Goal: Transaction & Acquisition: Purchase product/service

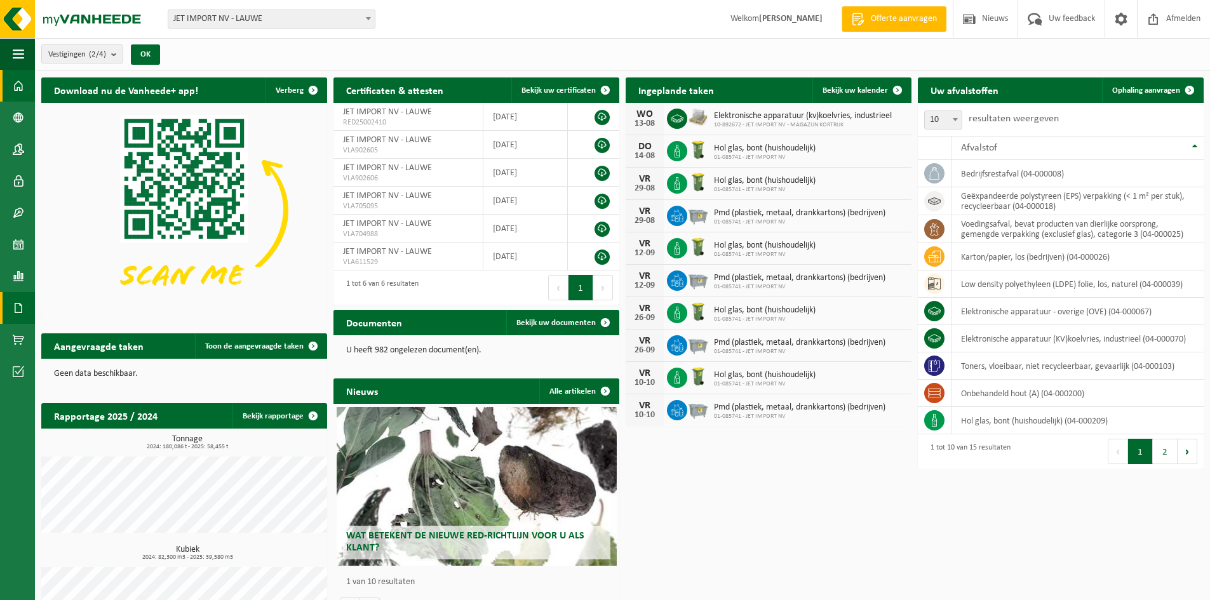
click at [18, 299] on span at bounding box center [18, 308] width 11 height 32
click at [64, 305] on link "Facturen" at bounding box center [87, 307] width 99 height 24
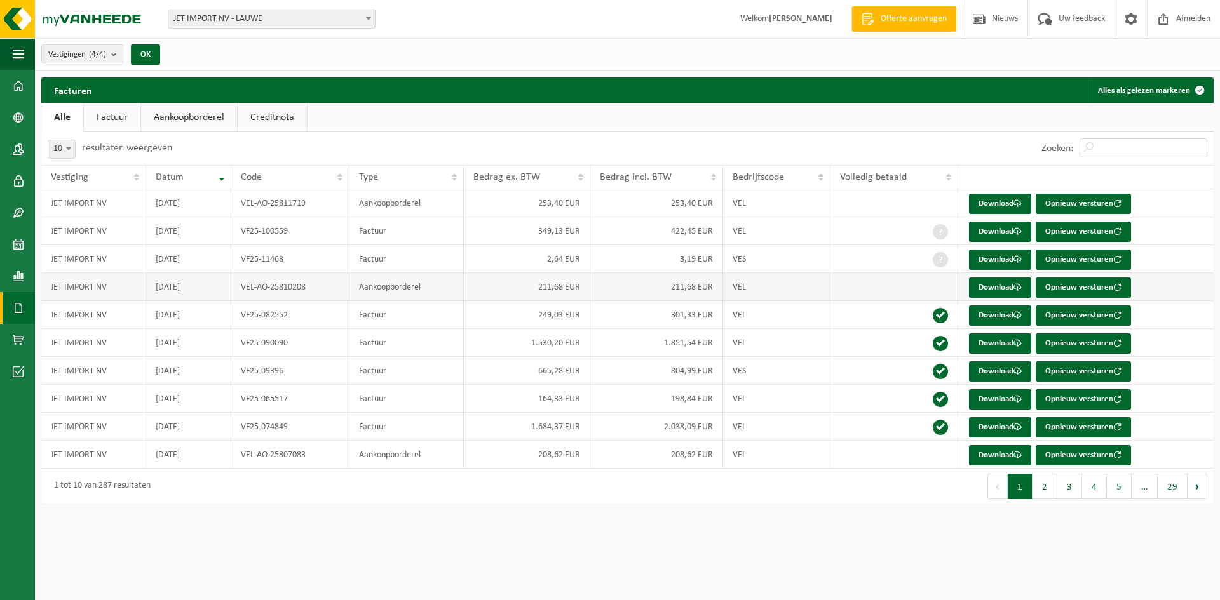
click at [370, 289] on td "Aankoopborderel" at bounding box center [406, 287] width 114 height 28
click at [989, 287] on link "Download" at bounding box center [1000, 288] width 62 height 20
click at [1051, 484] on button "2" at bounding box center [1044, 486] width 25 height 25
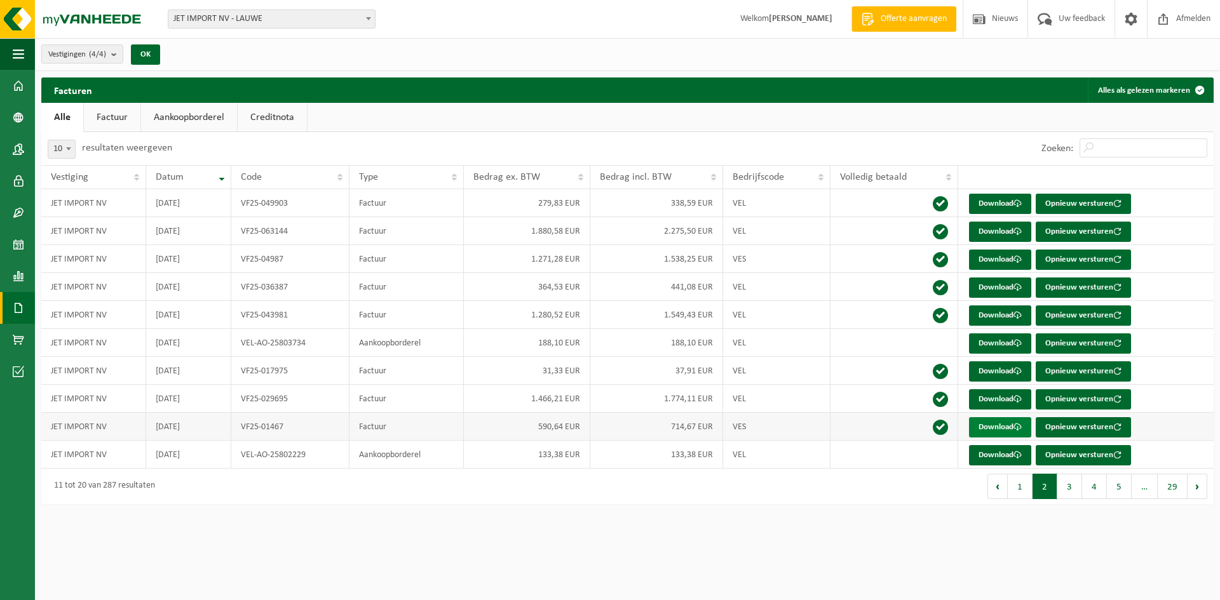
click at [1018, 426] on span at bounding box center [1017, 427] width 8 height 8
click at [1021, 398] on span at bounding box center [1017, 399] width 8 height 8
click at [1022, 368] on span at bounding box center [1017, 371] width 8 height 8
click at [1021, 375] on span at bounding box center [1017, 371] width 8 height 8
click at [1018, 313] on span at bounding box center [1017, 315] width 8 height 8
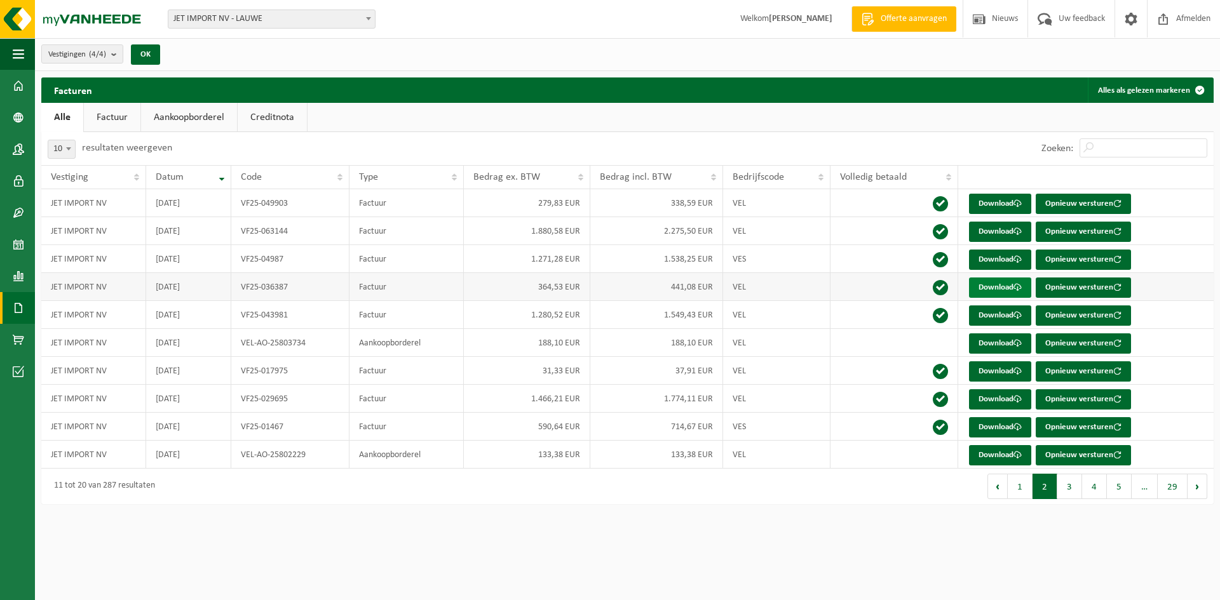
click at [994, 283] on link "Download" at bounding box center [1000, 288] width 62 height 20
click at [1024, 483] on button "1" at bounding box center [1020, 486] width 25 height 25
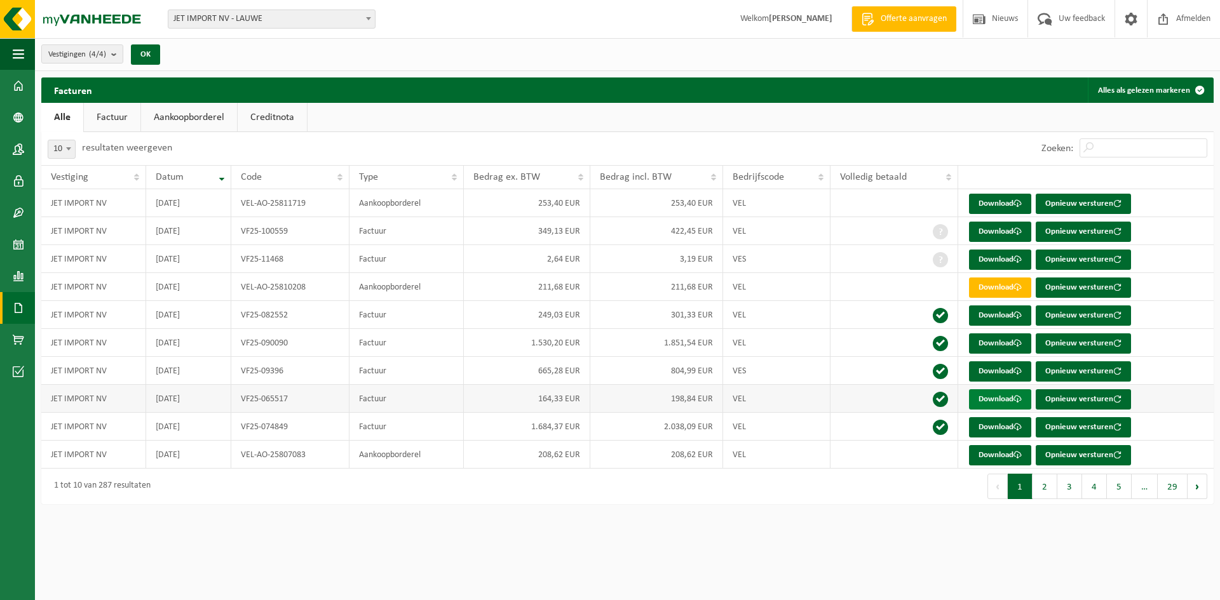
click at [1017, 400] on span at bounding box center [1017, 399] width 8 height 8
click at [1016, 312] on span at bounding box center [1017, 315] width 8 height 8
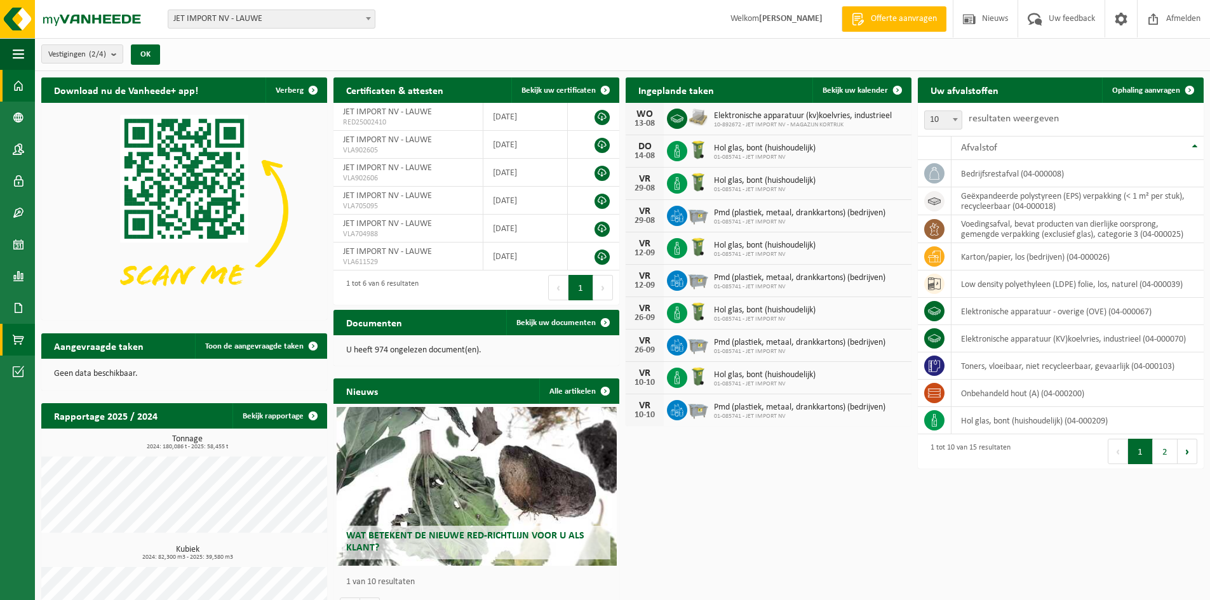
click at [17, 340] on span at bounding box center [18, 340] width 11 height 32
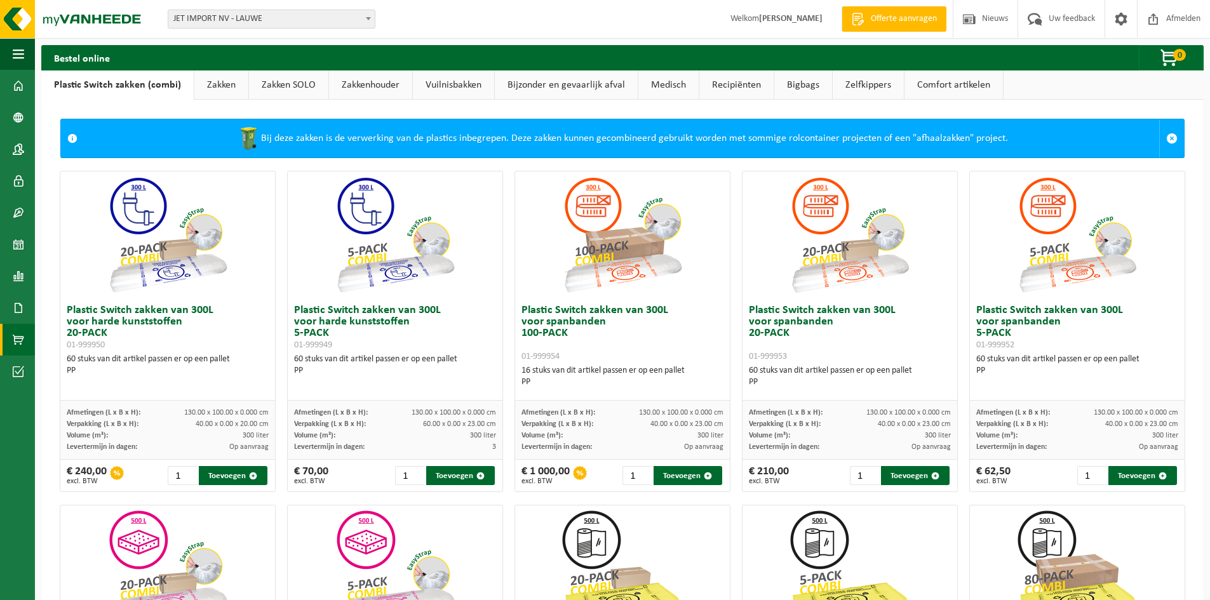
click at [233, 88] on link "Zakken" at bounding box center [221, 85] width 54 height 29
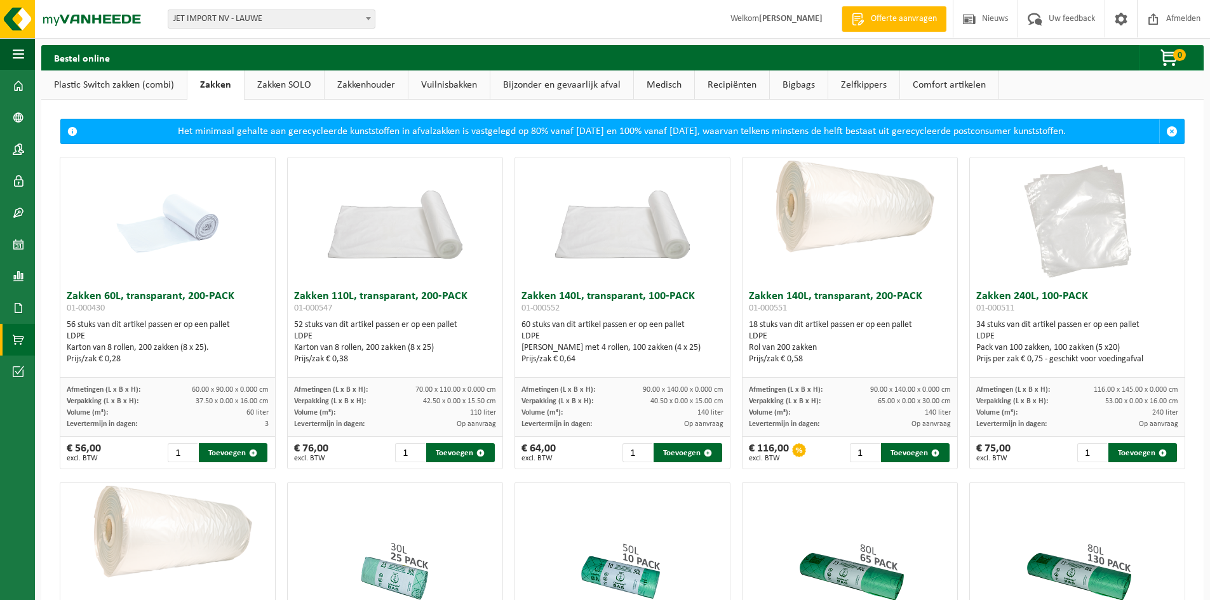
click at [294, 88] on link "Zakken SOLO" at bounding box center [284, 85] width 79 height 29
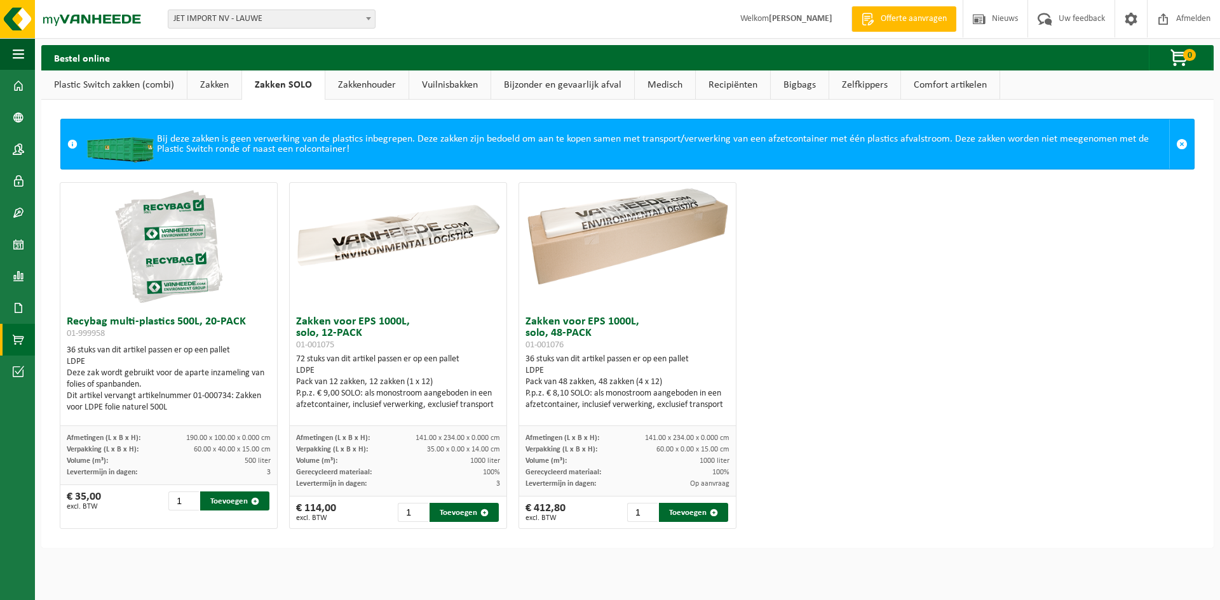
click at [356, 85] on link "Zakkenhouder" at bounding box center [366, 85] width 83 height 29
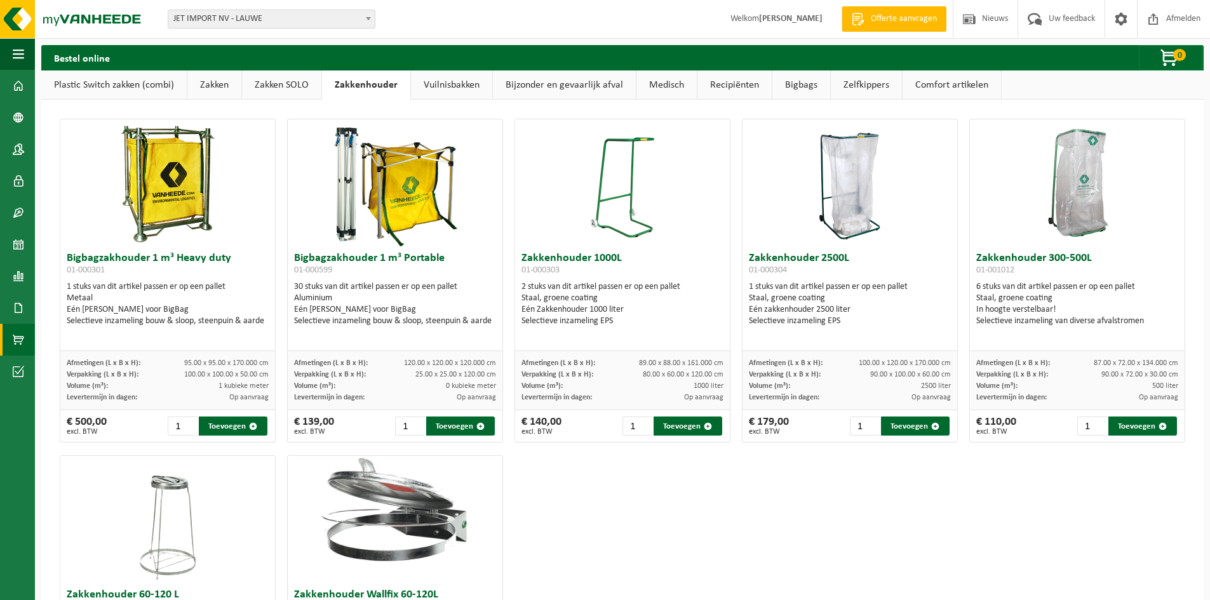
click at [415, 83] on link "Vuilnisbakken" at bounding box center [451, 85] width 81 height 29
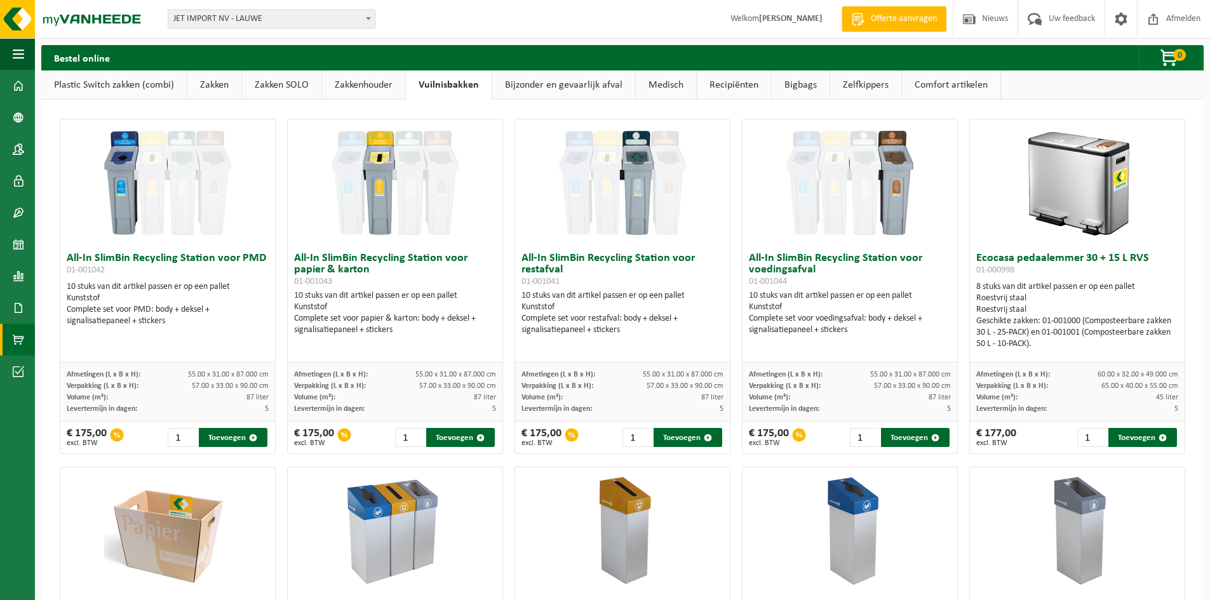
click at [180, 193] on img at bounding box center [167, 182] width 127 height 127
click at [174, 221] on img at bounding box center [167, 182] width 127 height 127
click at [154, 235] on img at bounding box center [167, 182] width 127 height 127
click at [1074, 206] on img at bounding box center [1077, 182] width 127 height 127
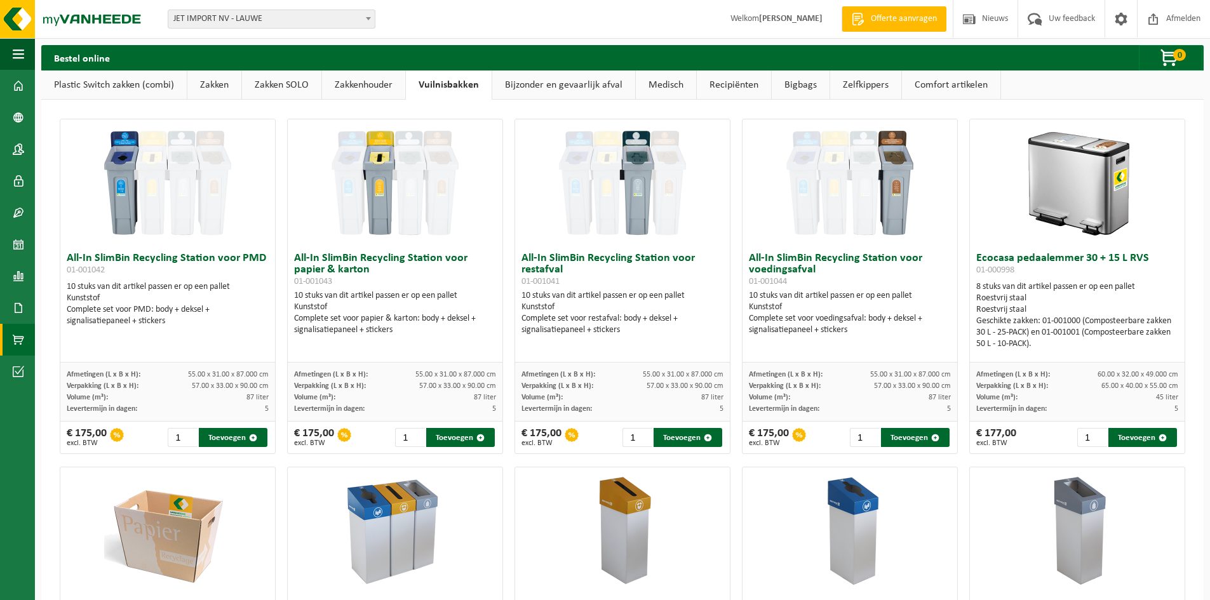
click at [837, 88] on link "Zelfkippers" at bounding box center [865, 85] width 71 height 29
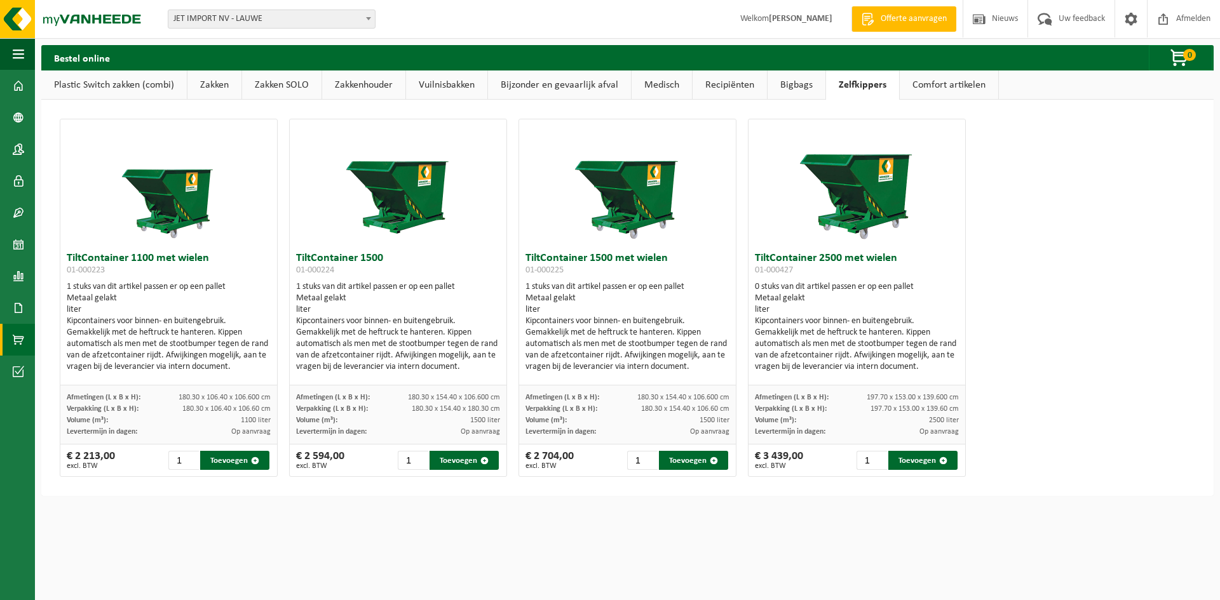
click at [914, 85] on link "Comfort artikelen" at bounding box center [949, 85] width 98 height 29
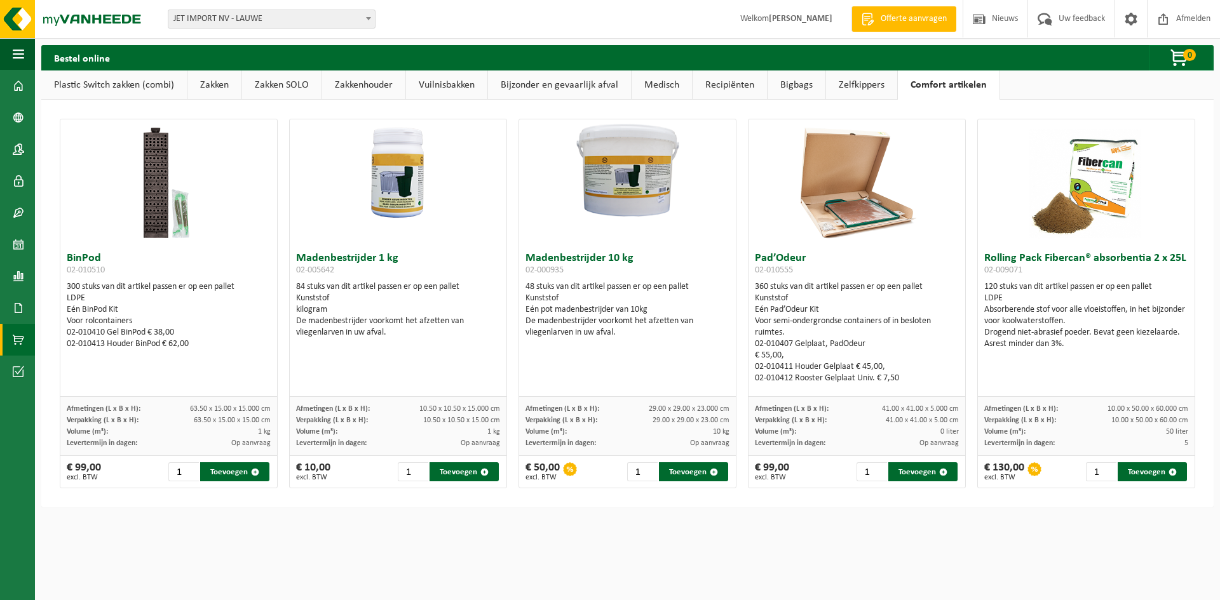
click at [866, 86] on link "Zelfkippers" at bounding box center [861, 85] width 71 height 29
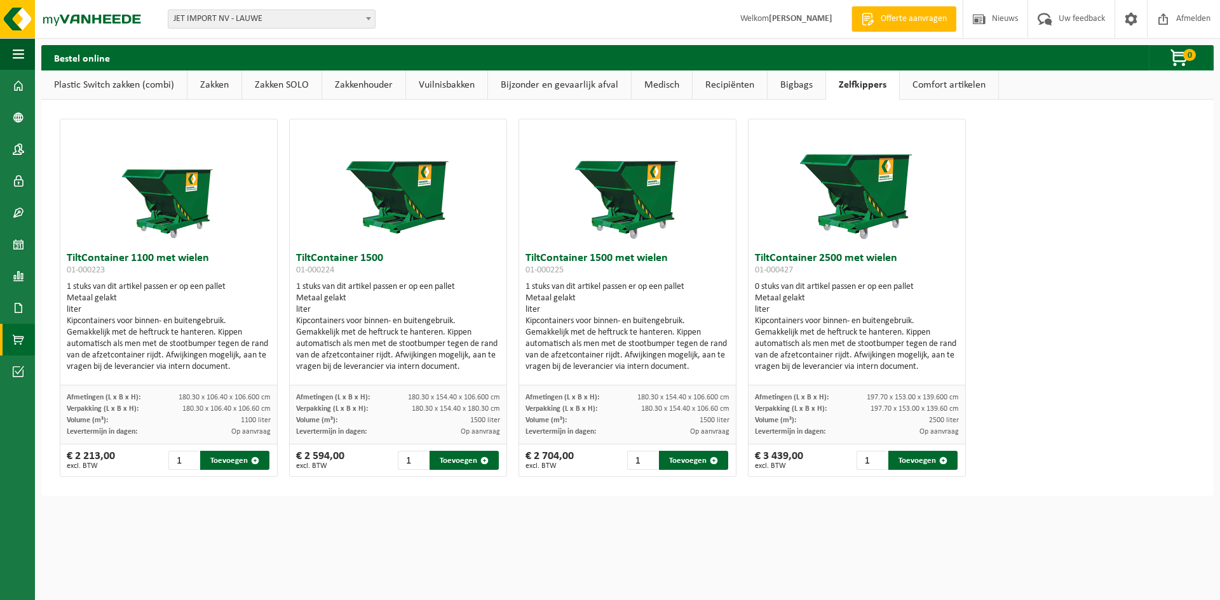
click at [798, 88] on link "Bigbags" at bounding box center [797, 85] width 58 height 29
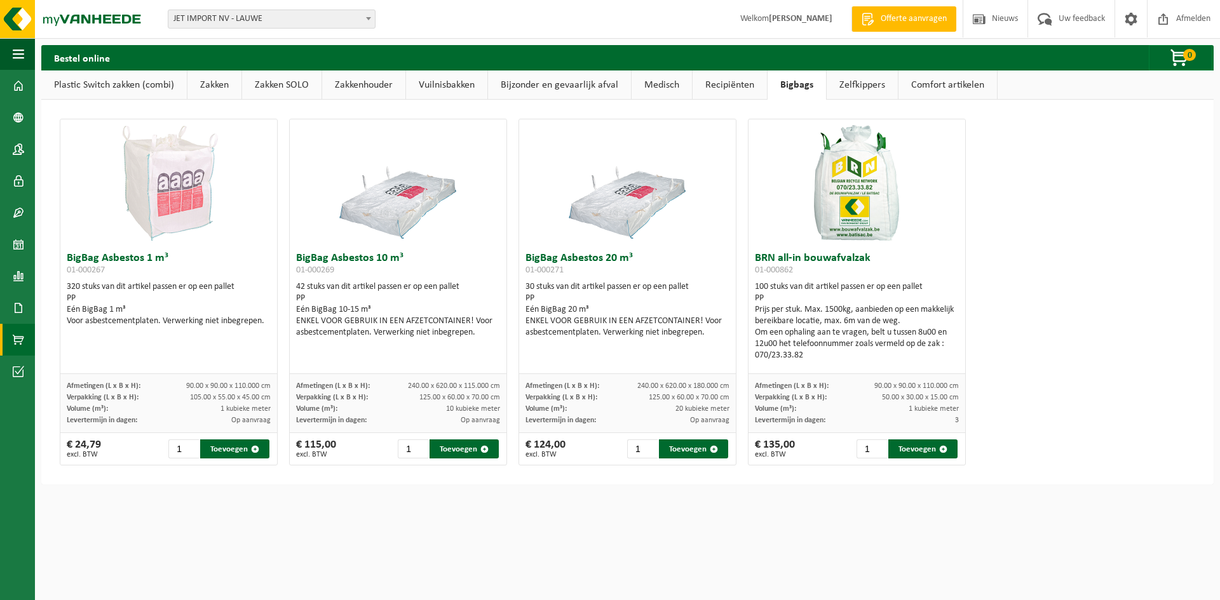
click at [737, 90] on link "Recipiënten" at bounding box center [730, 85] width 74 height 29
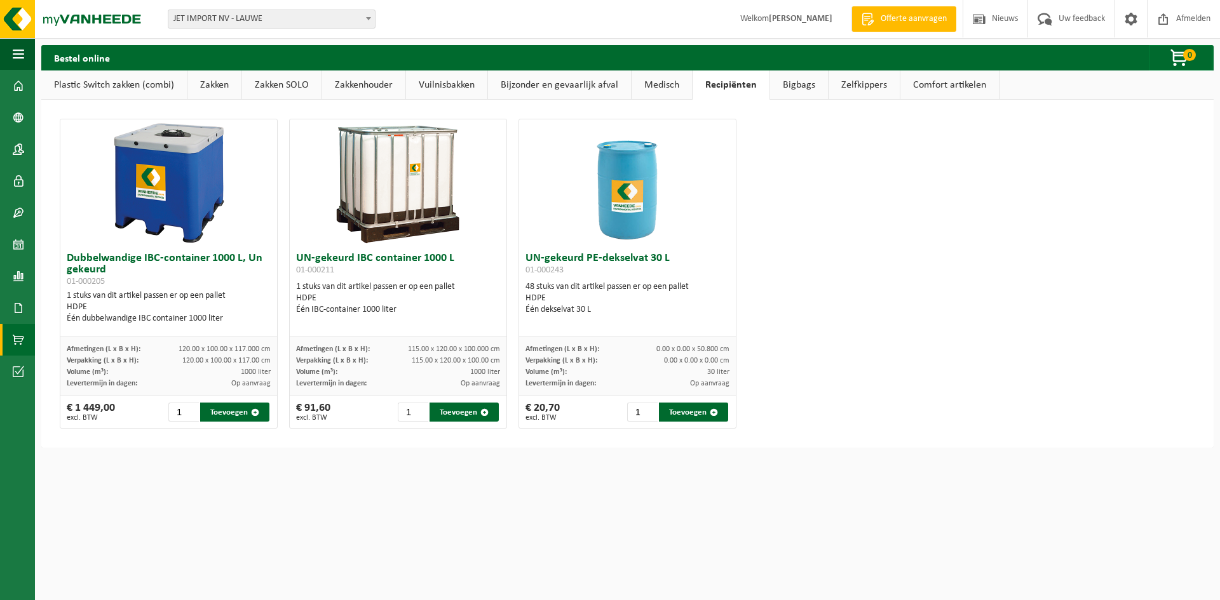
click at [665, 83] on link "Medisch" at bounding box center [662, 85] width 60 height 29
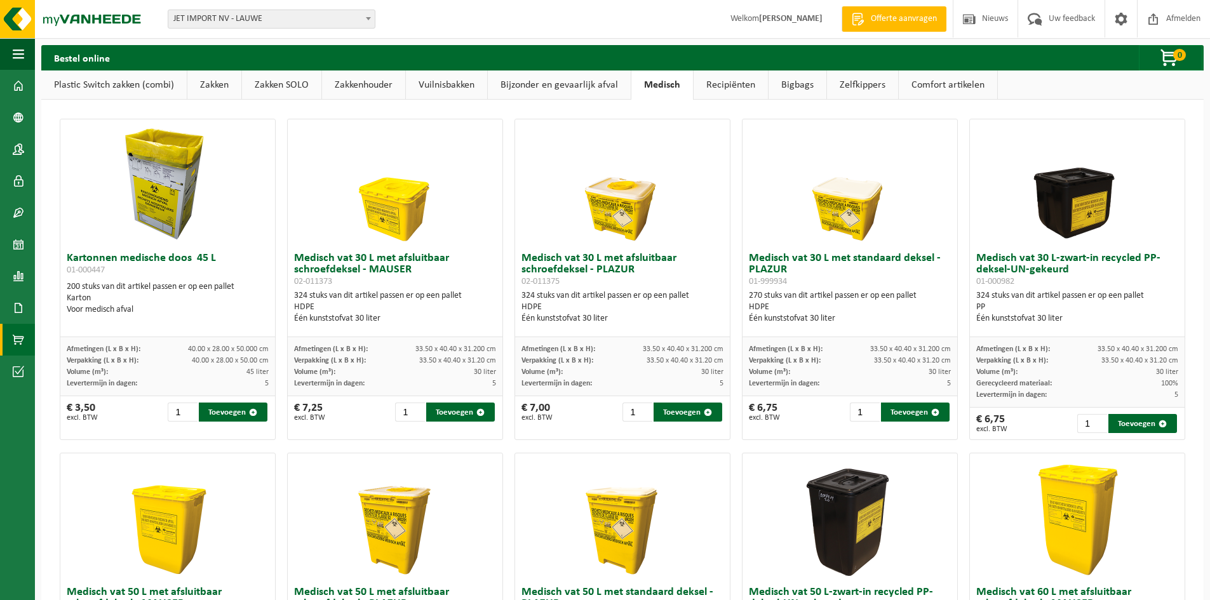
click at [585, 83] on link "Bijzonder en gevaarlijk afval" at bounding box center [559, 85] width 143 height 29
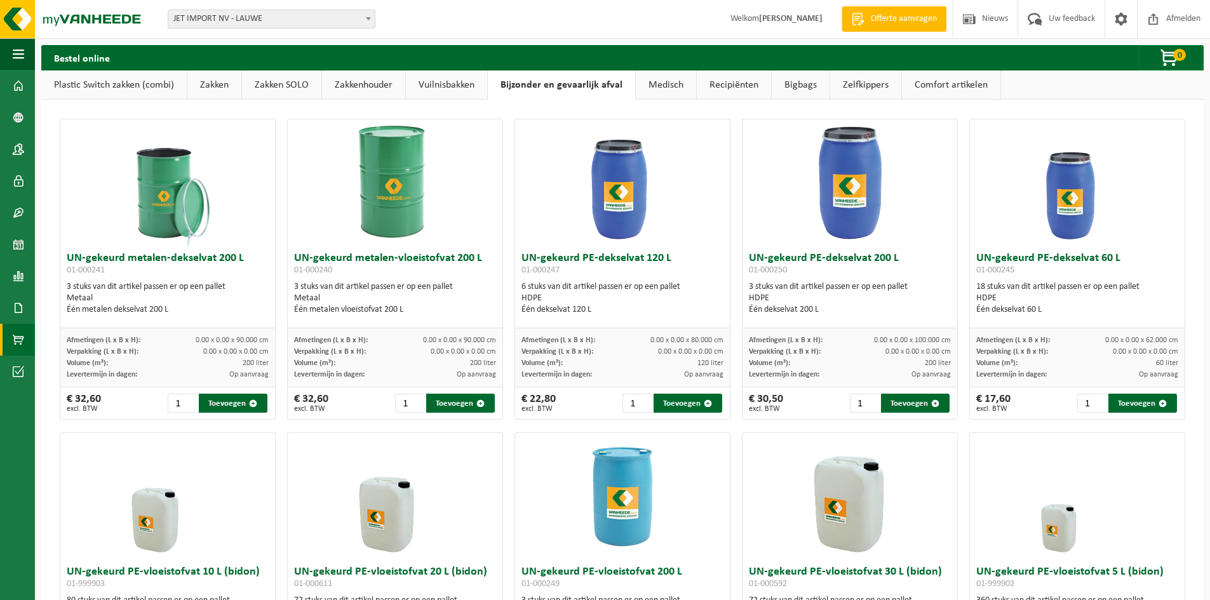
click at [456, 83] on link "Vuilnisbakken" at bounding box center [446, 85] width 81 height 29
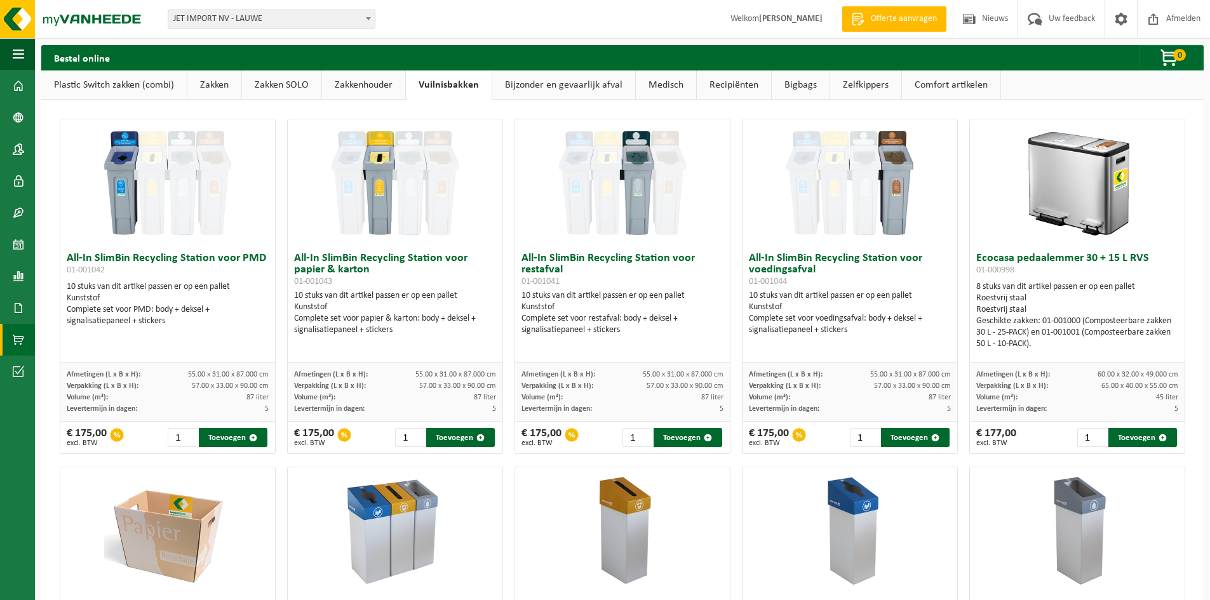
click at [218, 86] on link "Zakken" at bounding box center [214, 85] width 54 height 29
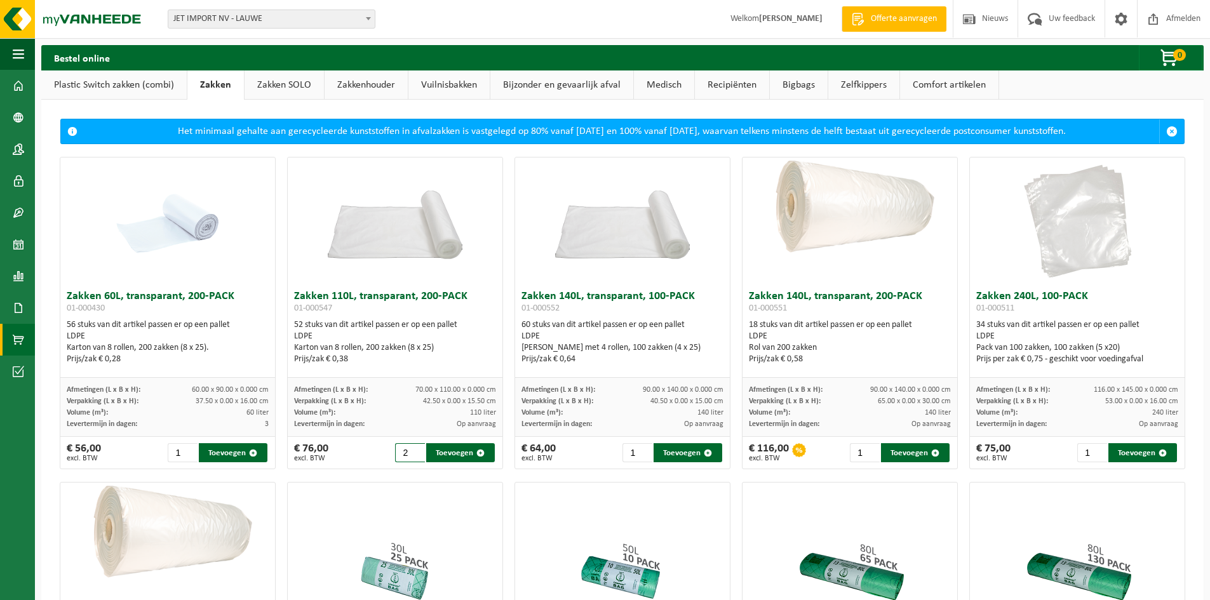
click at [412, 452] on input "2" at bounding box center [410, 452] width 30 height 19
click at [412, 450] on input "3" at bounding box center [410, 452] width 30 height 19
click at [412, 450] on input "4" at bounding box center [410, 452] width 30 height 19
click at [412, 450] on input "5" at bounding box center [410, 452] width 30 height 19
click at [426, 453] on button "Toevoegen" at bounding box center [460, 452] width 69 height 19
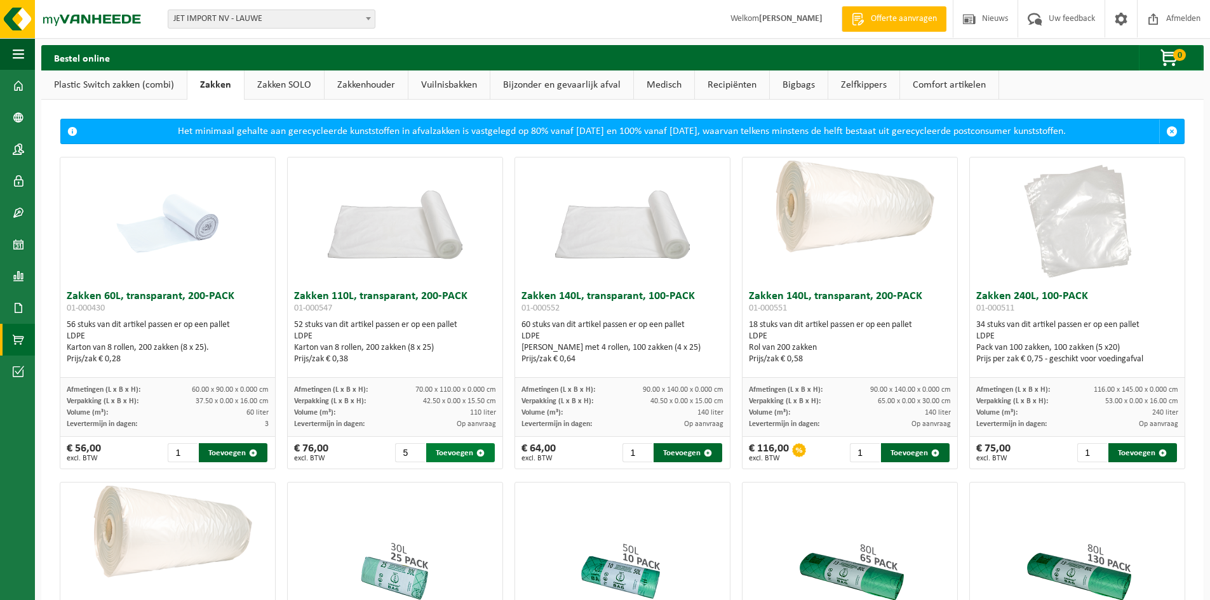
type input "1"
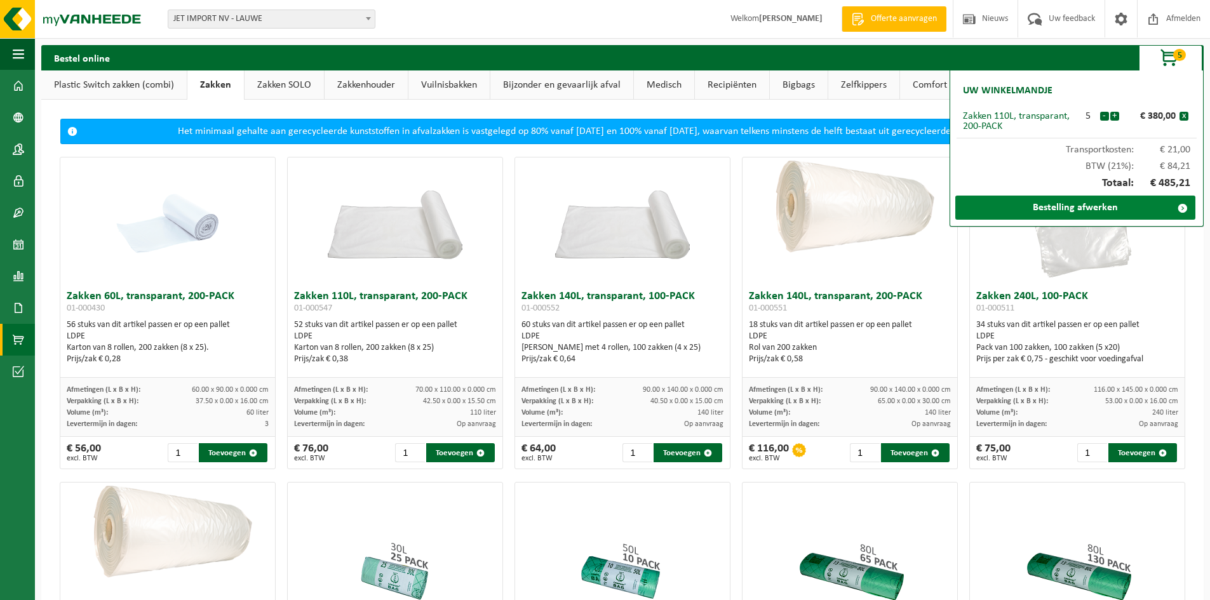
click at [1006, 215] on link "Bestelling afwerken" at bounding box center [1076, 208] width 240 height 24
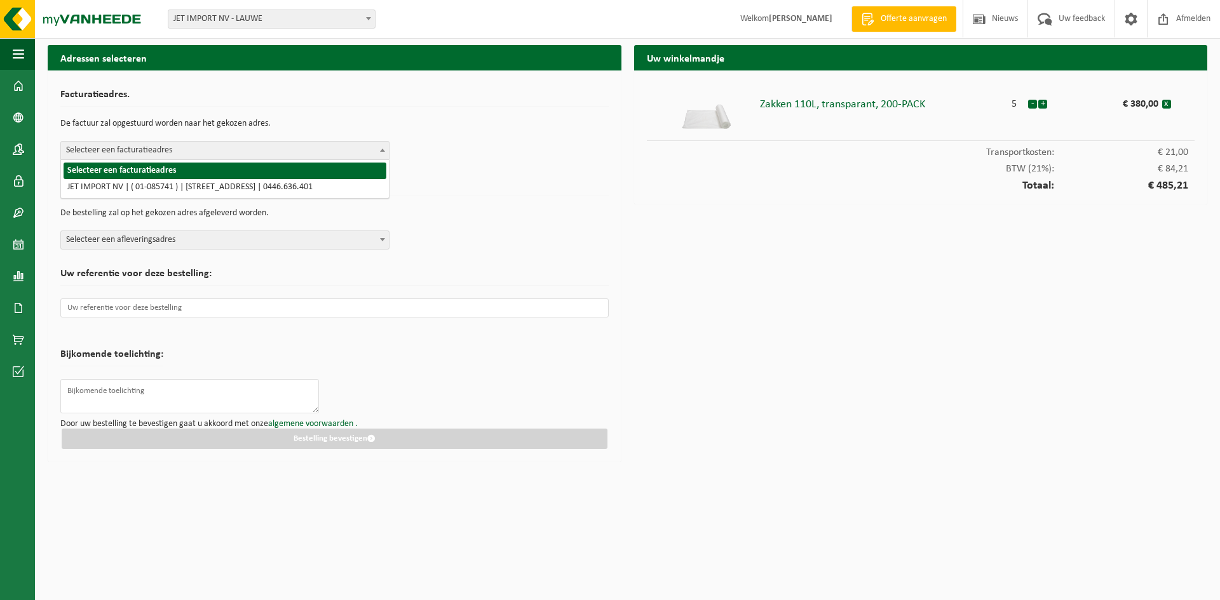
click at [382, 156] on span at bounding box center [382, 150] width 13 height 17
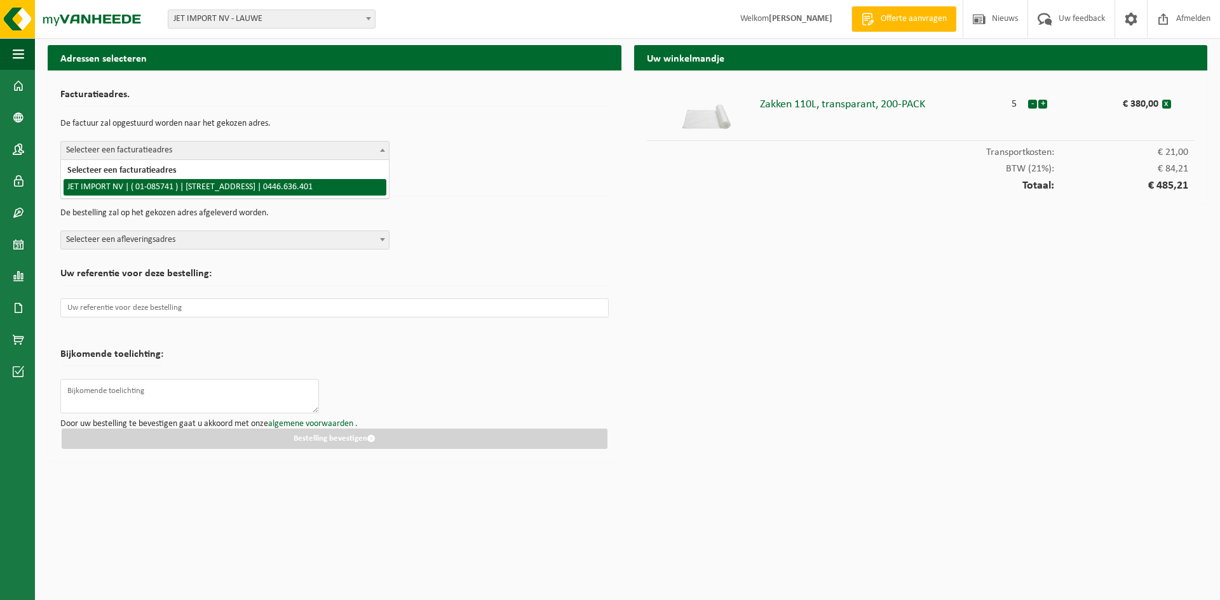
select select "6324"
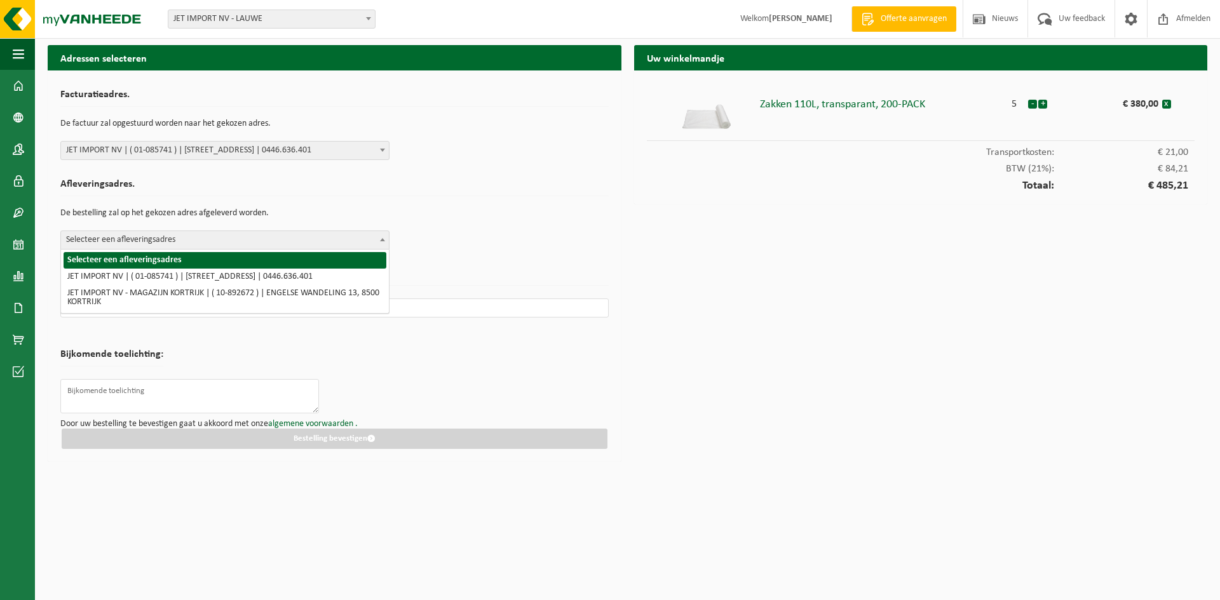
click at [382, 247] on span at bounding box center [382, 239] width 13 height 17
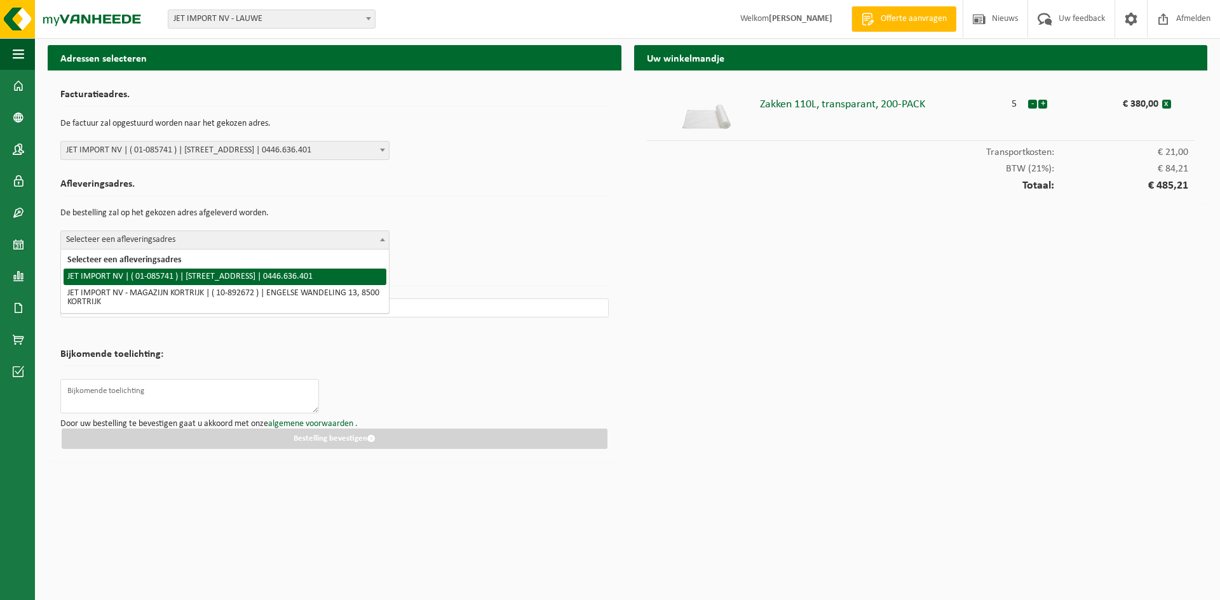
select select "6324"
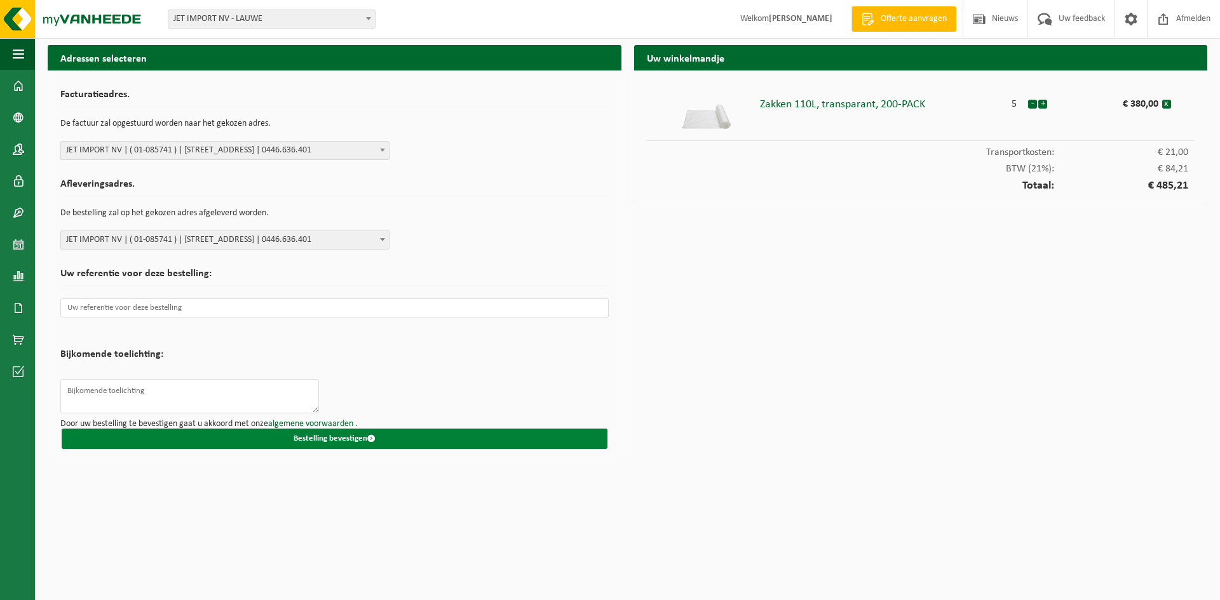
click at [325, 434] on button "Bestelling bevestigen" at bounding box center [335, 439] width 546 height 20
